Goal: Information Seeking & Learning: Learn about a topic

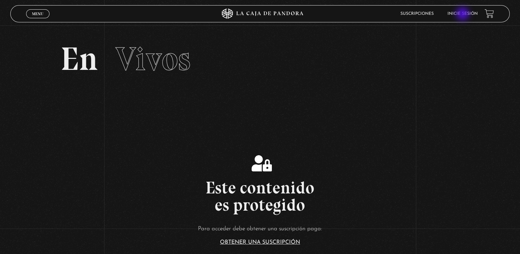
click at [463, 14] on link "Inicie sesión" at bounding box center [462, 14] width 30 height 4
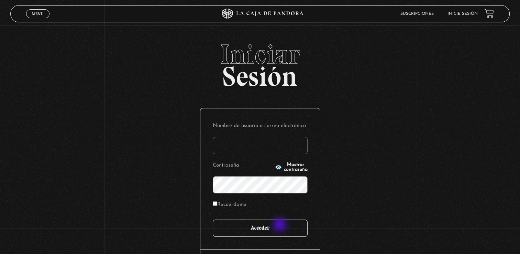
type input "fannyvegavindas@outlook.com"
click at [280, 225] on input "Acceder" at bounding box center [260, 227] width 95 height 17
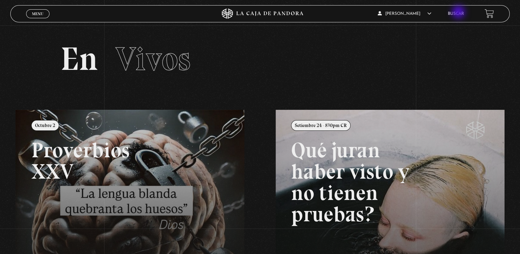
click at [459, 13] on link "Buscar" at bounding box center [456, 14] width 16 height 4
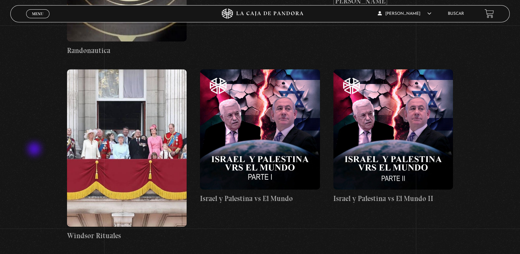
scroll to position [17037, 0]
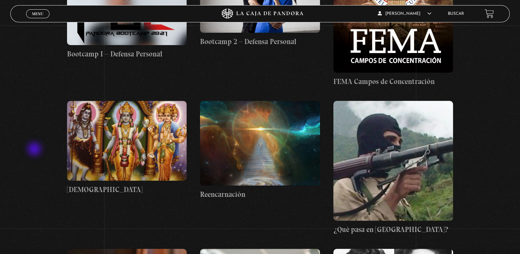
scroll to position [16017, 0]
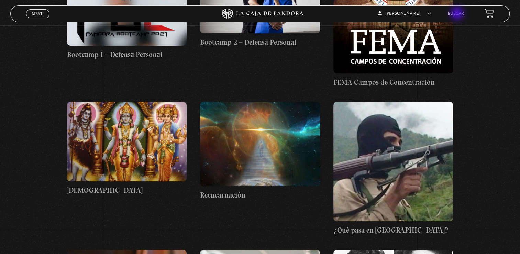
click at [458, 14] on link "Buscar" at bounding box center [456, 14] width 16 height 4
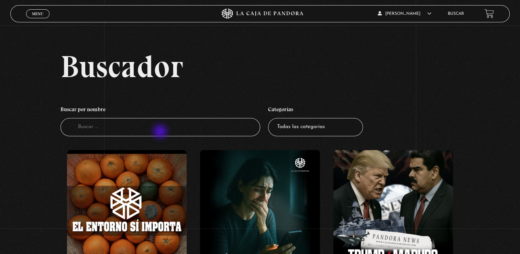
click at [161, 132] on input "Buscador" at bounding box center [160, 127] width 200 height 18
type input "[DATE]"
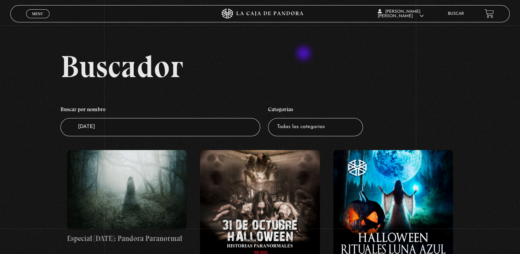
click at [304, 54] on h2 "Buscador" at bounding box center [284, 66] width 449 height 31
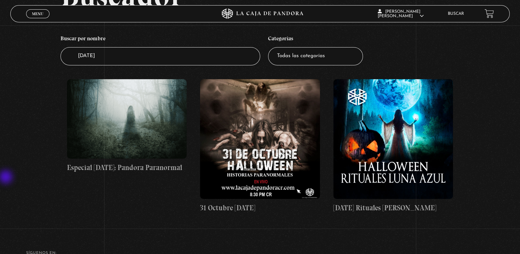
scroll to position [71, 0]
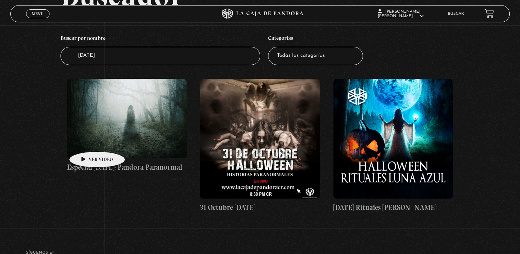
click at [86, 141] on figure at bounding box center [127, 119] width 120 height 80
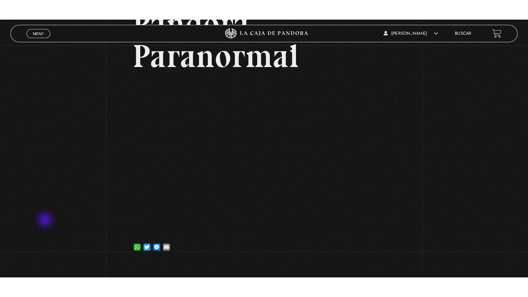
scroll to position [107, 0]
